Goal: Information Seeking & Learning: Find specific fact

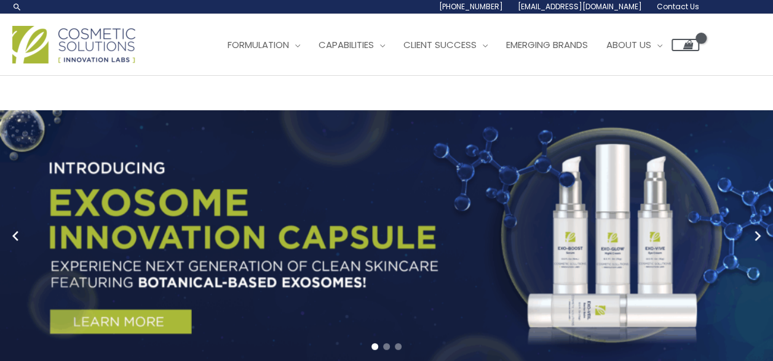
click at [324, 62] on div "Main Menu Formulation Menu Toggle Research and Innovation Market Ready Formulas…" at bounding box center [355, 45] width 687 height 44
click at [0, 0] on input "Search..." at bounding box center [0, 0] width 0 height 0
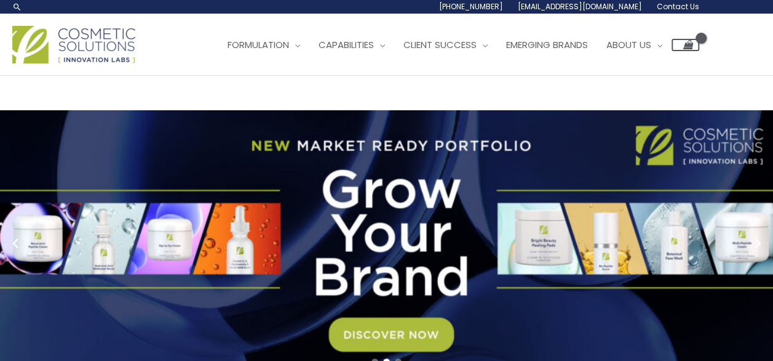
scroll to position [0, 44]
type input "cover your gray fill-in powder 2 in 1"
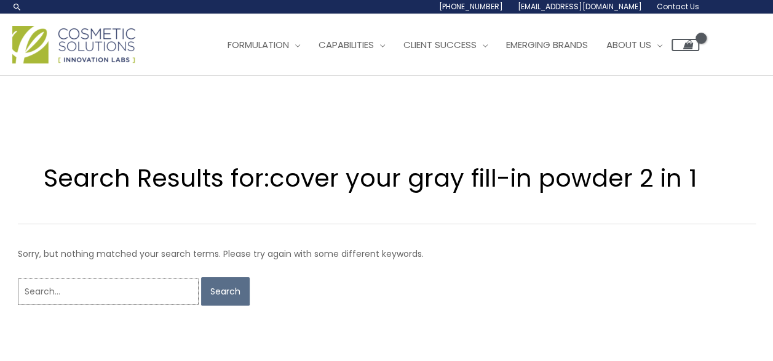
click at [69, 288] on input "Search for:" at bounding box center [108, 290] width 181 height 27
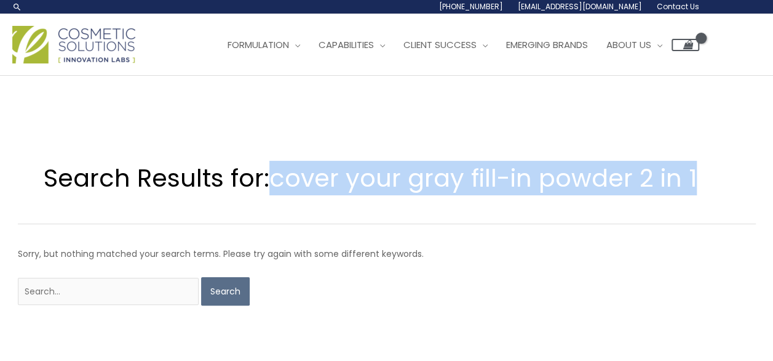
drag, startPoint x: 274, startPoint y: 175, endPoint x: 712, endPoint y: 185, distance: 438.1
click at [712, 185] on h1 "Search Results for: cover your gray fill-in powder 2 in 1" at bounding box center [387, 178] width 687 height 34
drag, startPoint x: 712, startPoint y: 185, endPoint x: 631, endPoint y: 183, distance: 80.6
copy span "cover your gray fill-in powder 2 in 1"
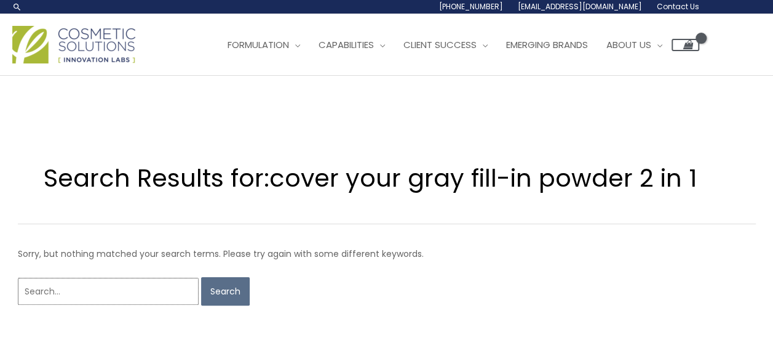
click at [56, 289] on input "Search for:" at bounding box center [108, 290] width 181 height 27
paste input "cover your gray fill-in powder 2 in 1"
type input "cover your gray fill-in powder 2 in 1"
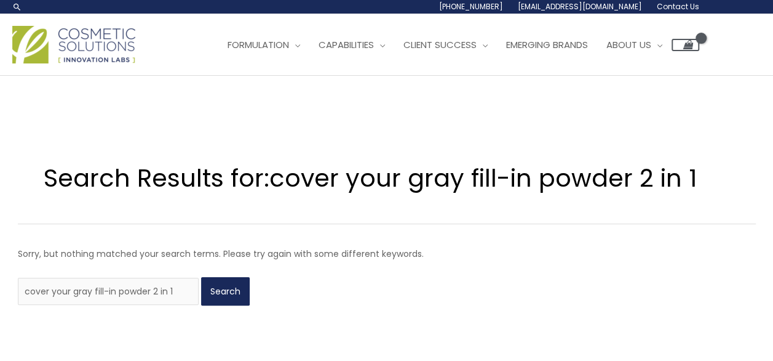
drag, startPoint x: 170, startPoint y: 290, endPoint x: 181, endPoint y: 293, distance: 11.1
click at [201, 290] on input "Search" at bounding box center [225, 291] width 49 height 28
